Goal: Find specific page/section: Find specific page/section

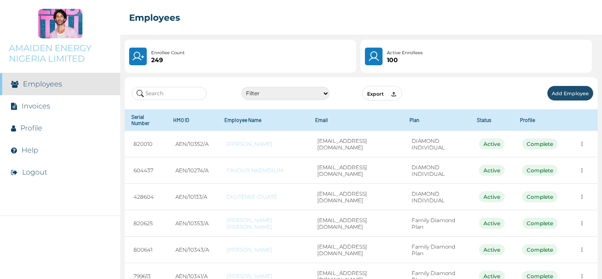
click at [181, 89] on input "text" at bounding box center [169, 93] width 75 height 13
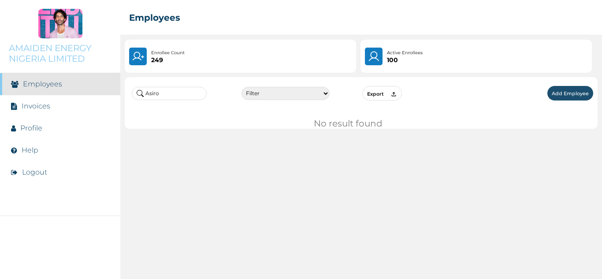
click at [232, 136] on div "Asiro Filter Active Suspended Deactivated Export Add Employee No result found" at bounding box center [361, 176] width 482 height 206
click at [185, 98] on input "Asiro" at bounding box center [169, 93] width 75 height 13
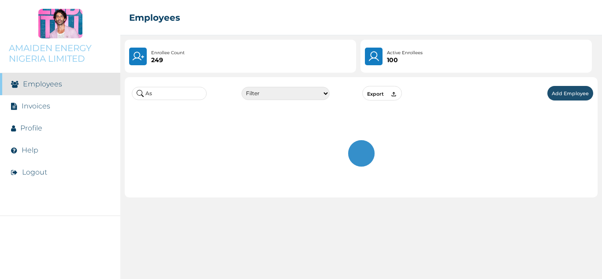
type input "A"
type input "o"
type input "u"
type input "o"
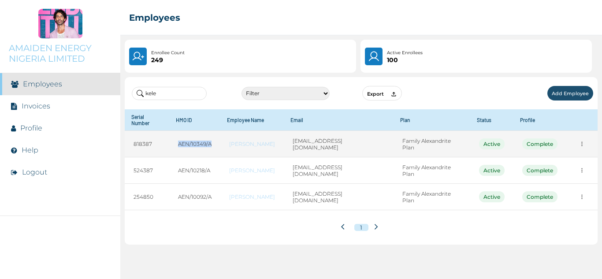
drag, startPoint x: 214, startPoint y: 137, endPoint x: 177, endPoint y: 137, distance: 37.0
click at [177, 137] on td "AEN/10349/A" at bounding box center [194, 144] width 51 height 26
copy td "AEN/10349/A"
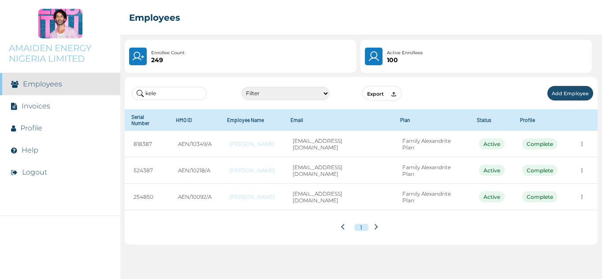
click at [191, 90] on input "kele" at bounding box center [169, 93] width 75 height 13
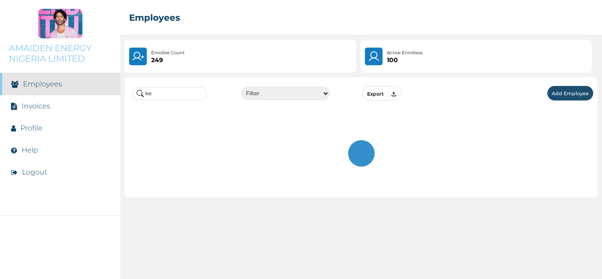
type input "k"
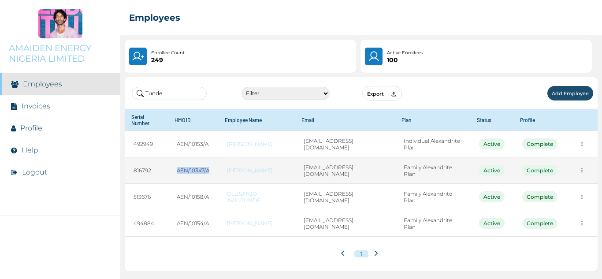
drag, startPoint x: 211, startPoint y: 168, endPoint x: 175, endPoint y: 171, distance: 35.9
click at [175, 172] on td "AEN/10347/A" at bounding box center [193, 170] width 50 height 26
copy td "AEN/10347/A"
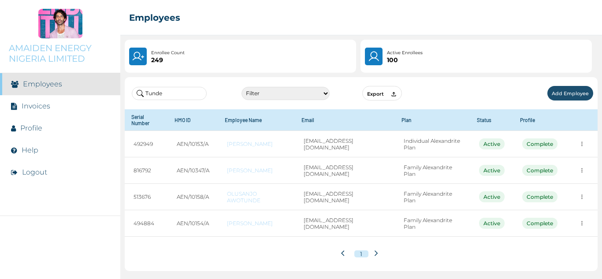
click at [173, 93] on input "Tunde" at bounding box center [169, 93] width 75 height 13
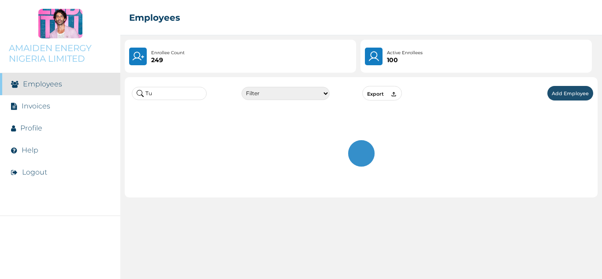
type input "T"
type input "s"
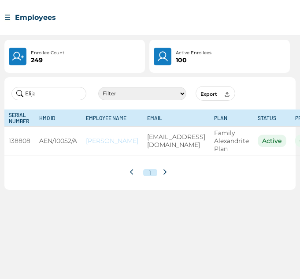
click at [46, 93] on input "Elija" at bounding box center [48, 93] width 75 height 13
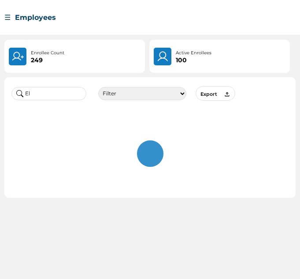
type input "E"
type input "b"
type input "h"
type input "u"
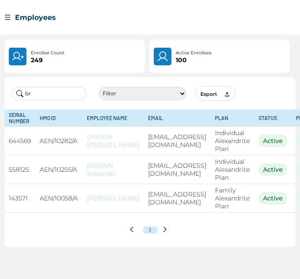
type input "b"
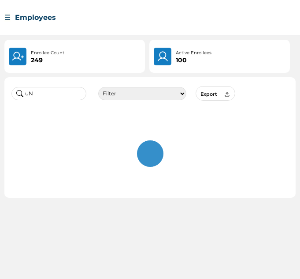
type input "u"
type input "N"
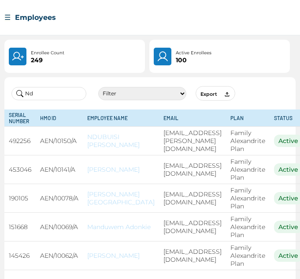
type input "N"
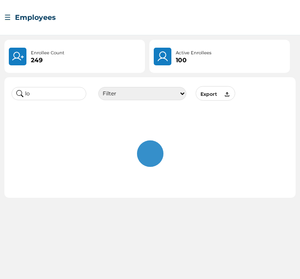
type input "l"
type input "o"
type input "i"
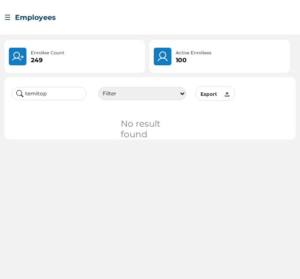
click at [77, 93] on input "temitop" at bounding box center [48, 93] width 75 height 13
type input "t"
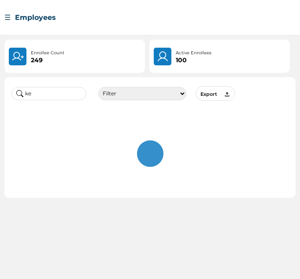
type input "k"
type input "A"
type input "o"
type input "A"
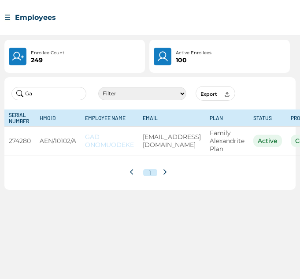
type input "G"
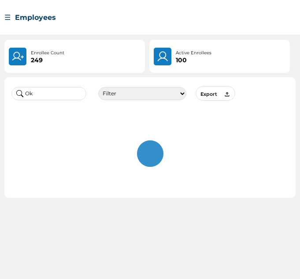
type input "O"
type input "A"
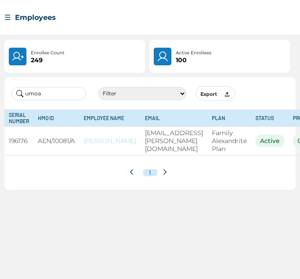
click at [52, 98] on input "umoa" at bounding box center [48, 93] width 75 height 13
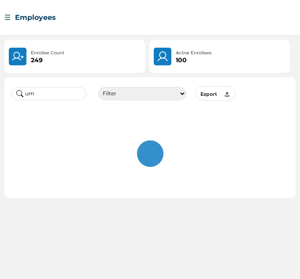
type input "u"
type input "o"
type input "p"
type input "n"
type input "e"
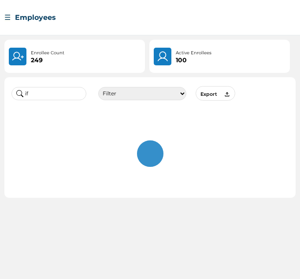
type input "i"
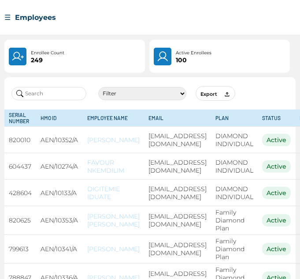
type input "j"
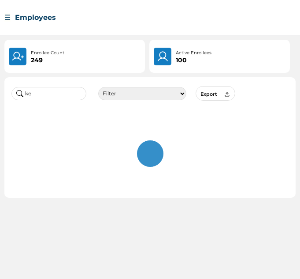
type input "k"
type input "a"
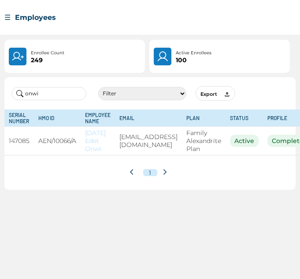
type input "onwi"
